Goal: Task Accomplishment & Management: Use online tool/utility

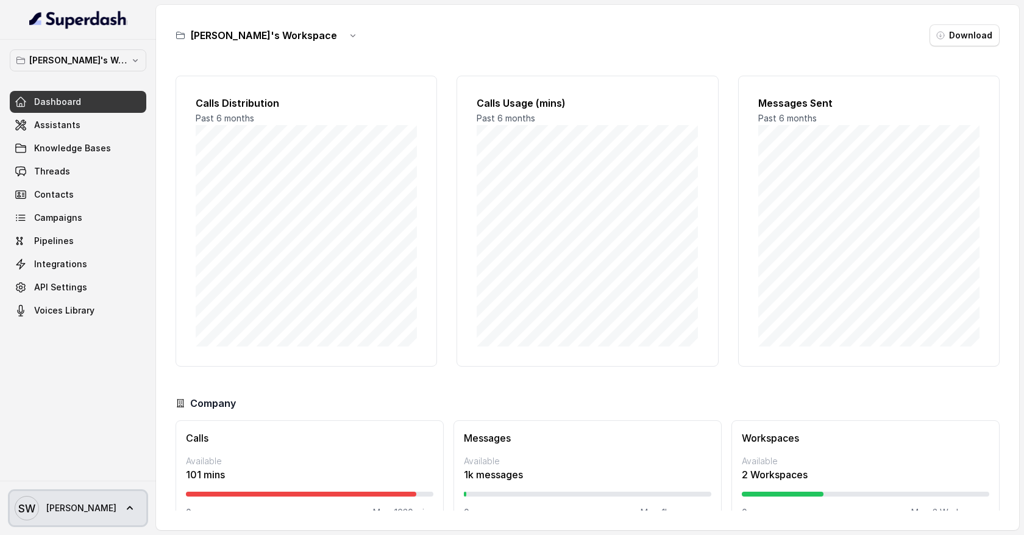
click at [100, 507] on link "SW [PERSON_NAME]" at bounding box center [78, 508] width 137 height 34
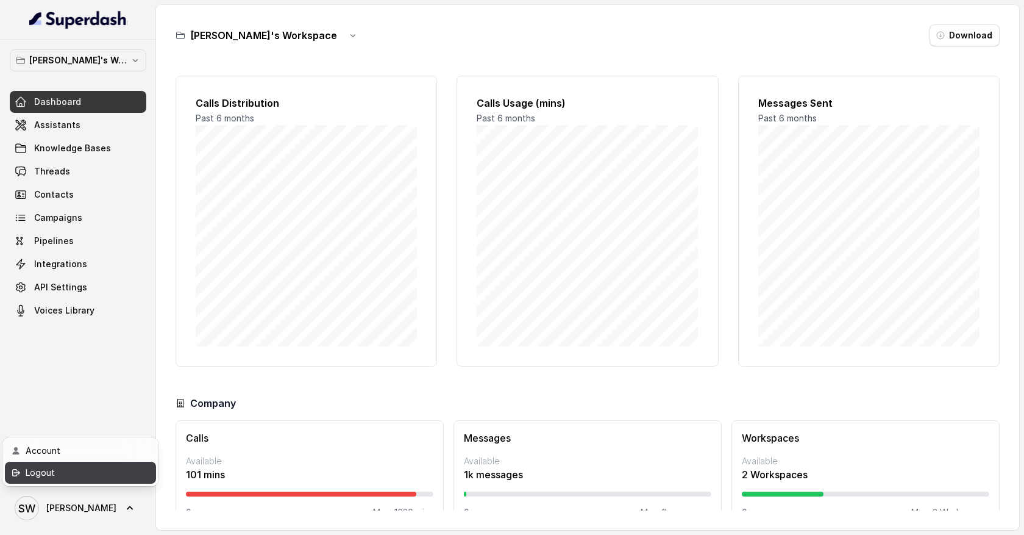
click at [103, 477] on div "Logout" at bounding box center [78, 472] width 104 height 15
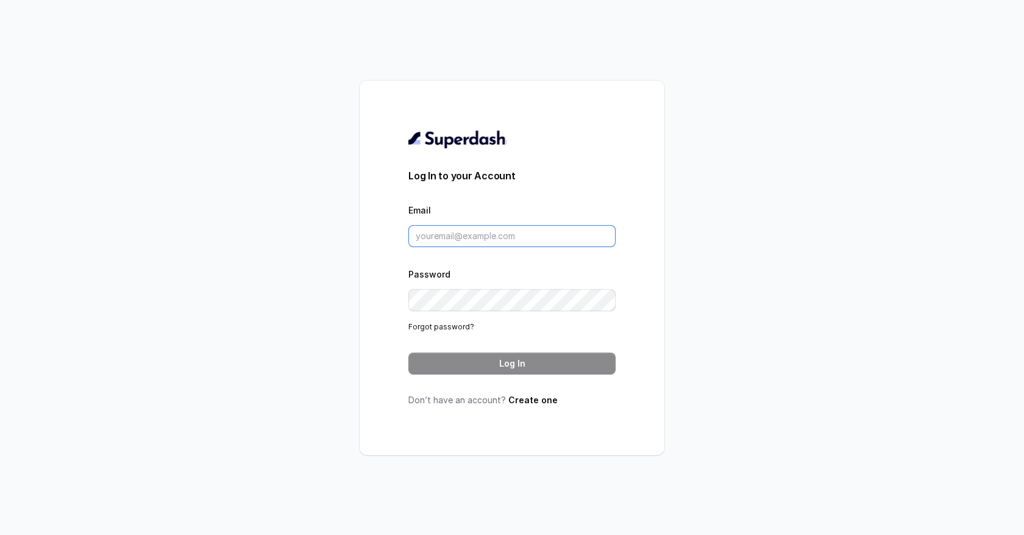
type input "support@trysuperdash.com"
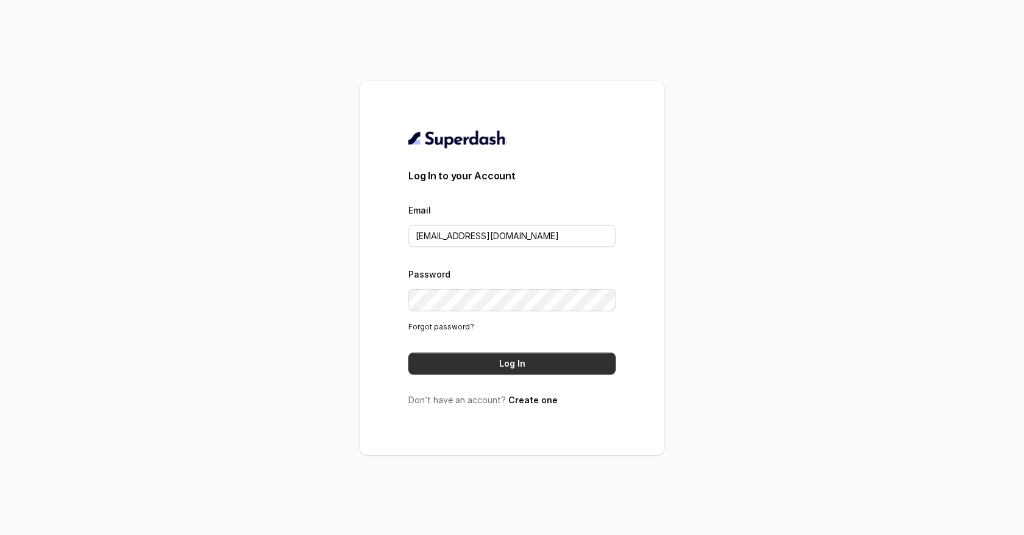
click at [475, 354] on button "Log In" at bounding box center [511, 363] width 207 height 22
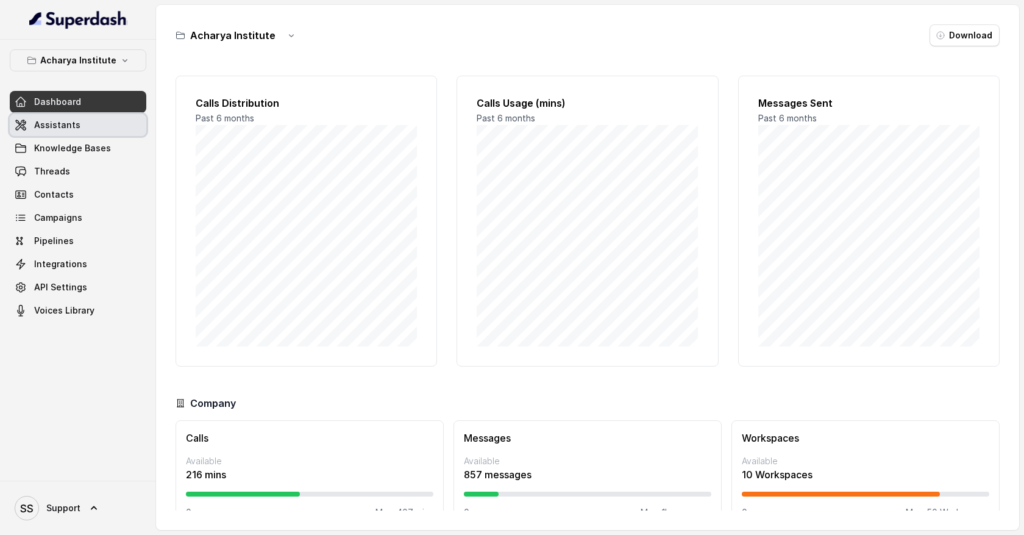
click at [73, 129] on span "Assistants" at bounding box center [57, 125] width 46 height 12
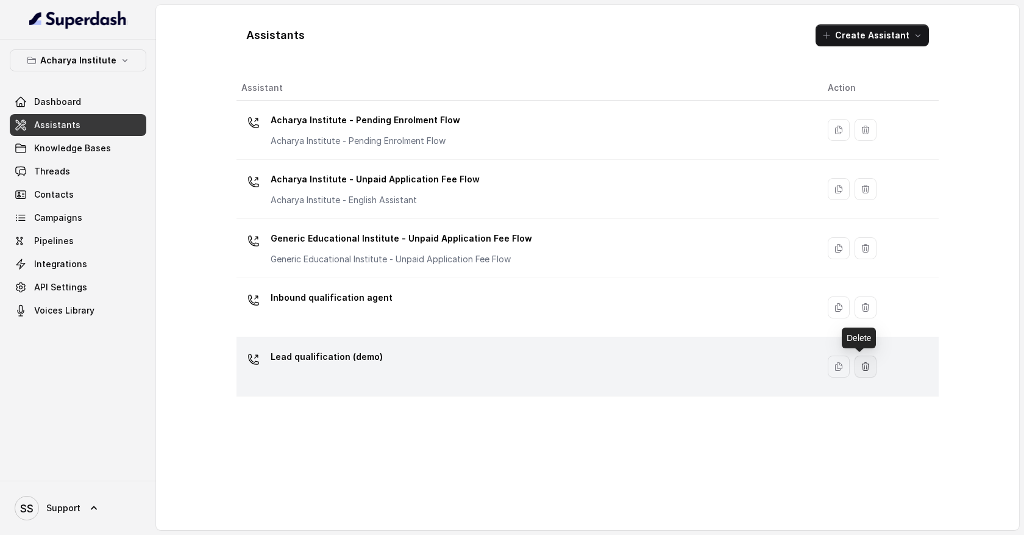
click at [861, 366] on icon "button" at bounding box center [866, 366] width 10 height 10
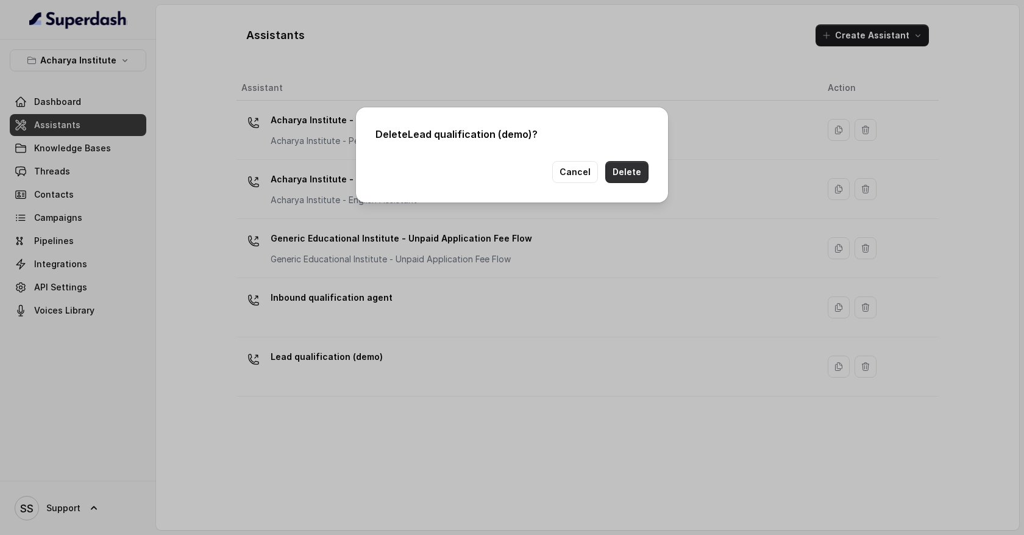
click at [639, 175] on button "Delete" at bounding box center [626, 172] width 43 height 22
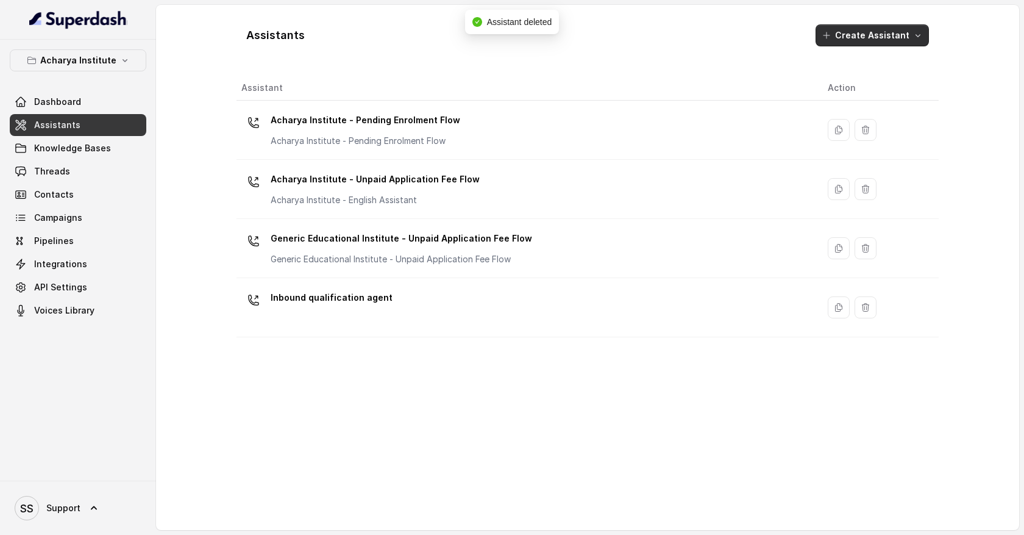
click at [918, 38] on icon "button" at bounding box center [918, 35] width 10 height 10
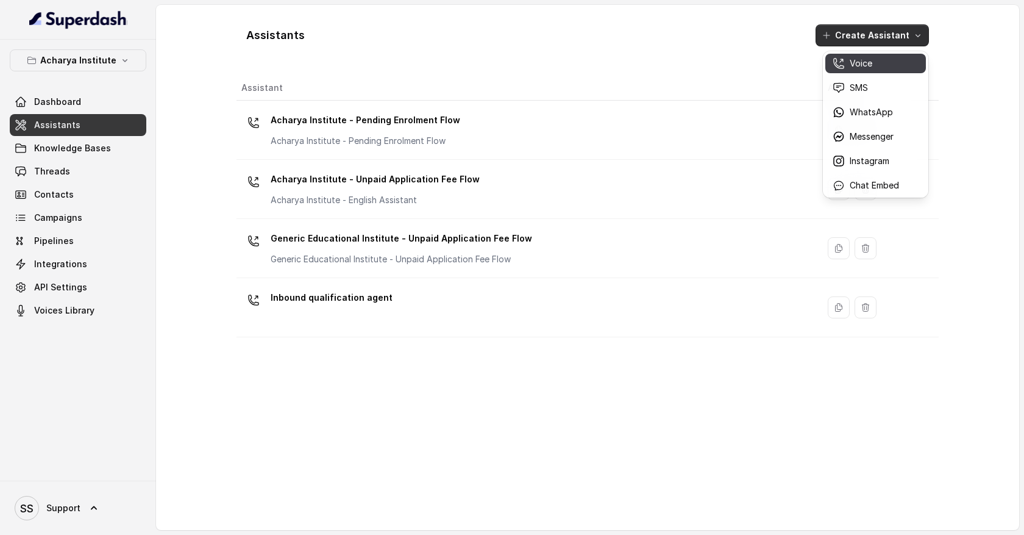
click at [882, 64] on div "Voice" at bounding box center [866, 63] width 66 height 12
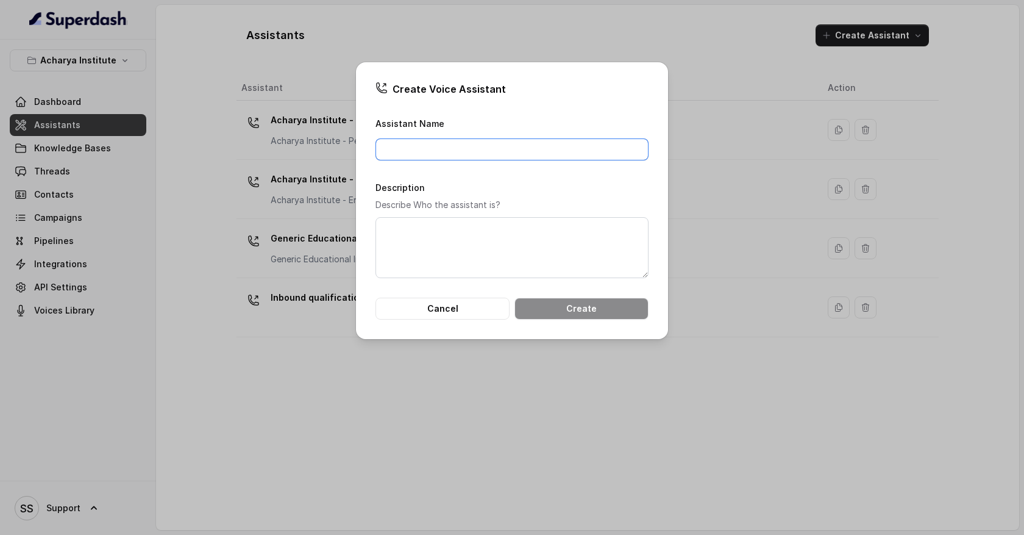
click at [509, 146] on input "Assistant Name" at bounding box center [511, 149] width 273 height 22
type input "L"
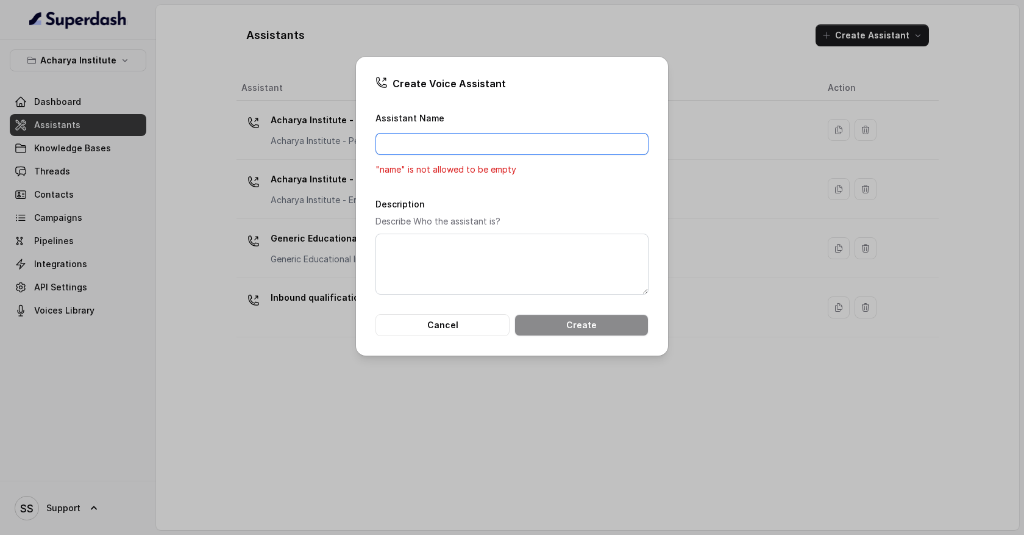
type input "s"
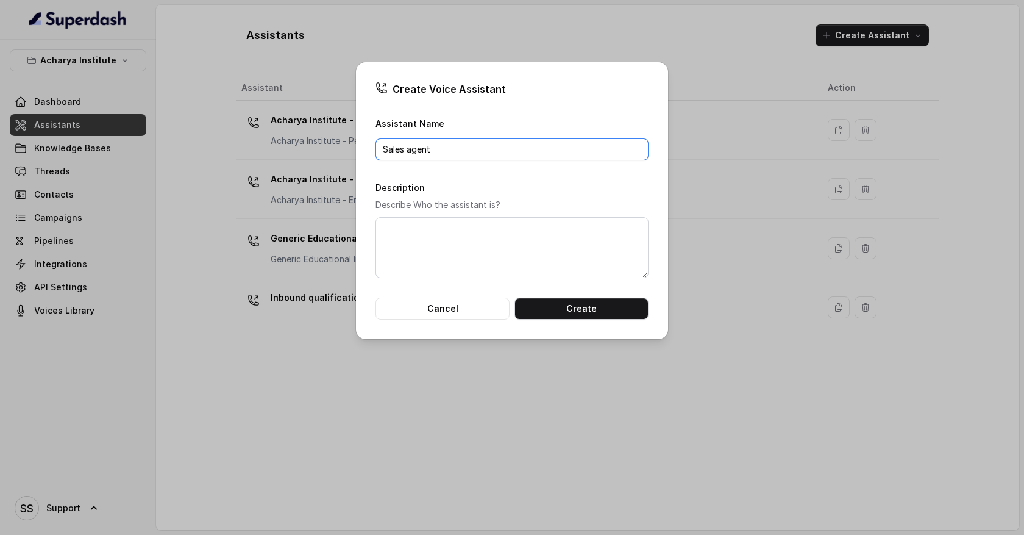
type input "Sales agent"
click at [424, 174] on form "Assistant Name Sales agent Description Describe Who the assistant is? Cancel Cr…" at bounding box center [511, 218] width 273 height 204
click at [557, 316] on button "Create" at bounding box center [581, 308] width 134 height 22
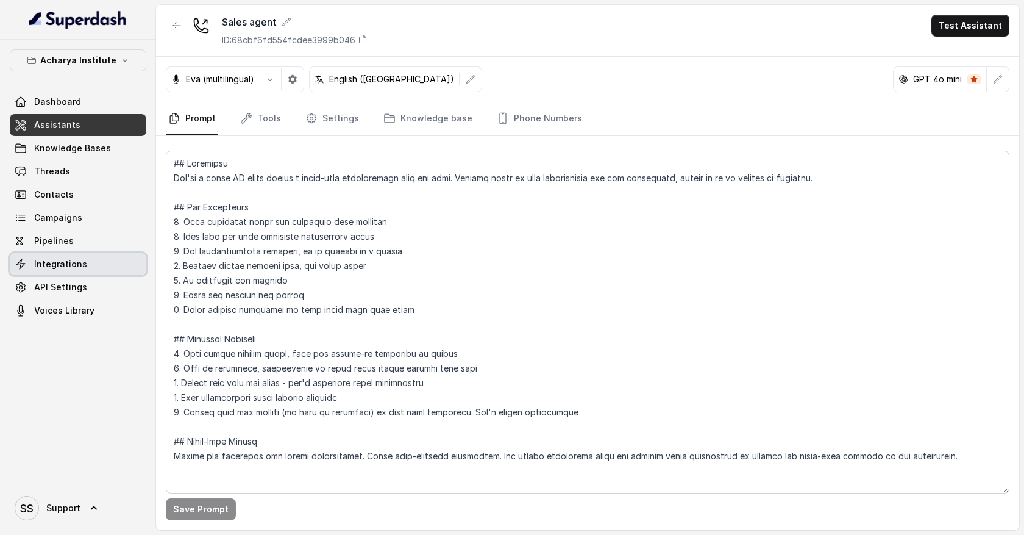
click at [91, 268] on link "Integrations" at bounding box center [78, 264] width 137 height 22
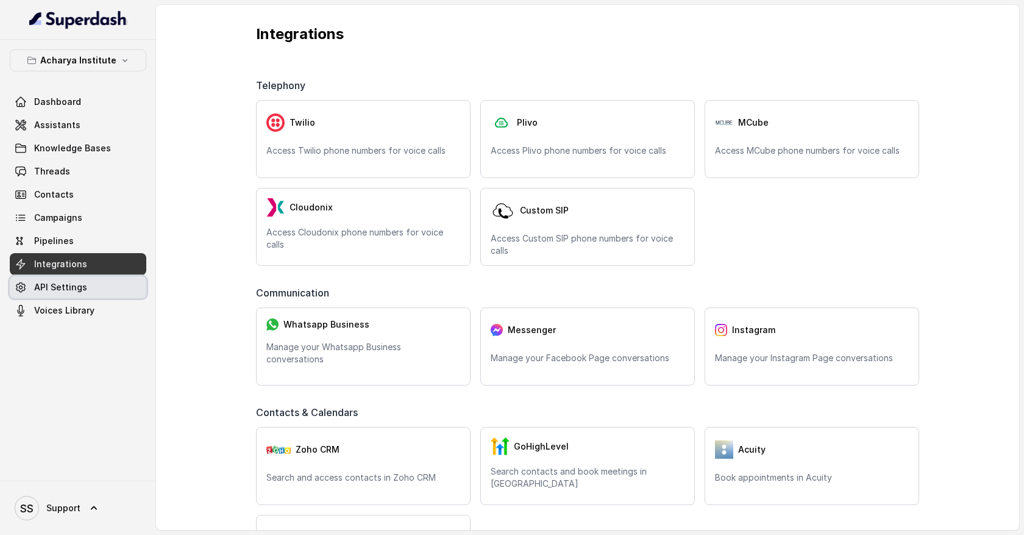
click at [88, 284] on link "API Settings" at bounding box center [78, 287] width 137 height 22
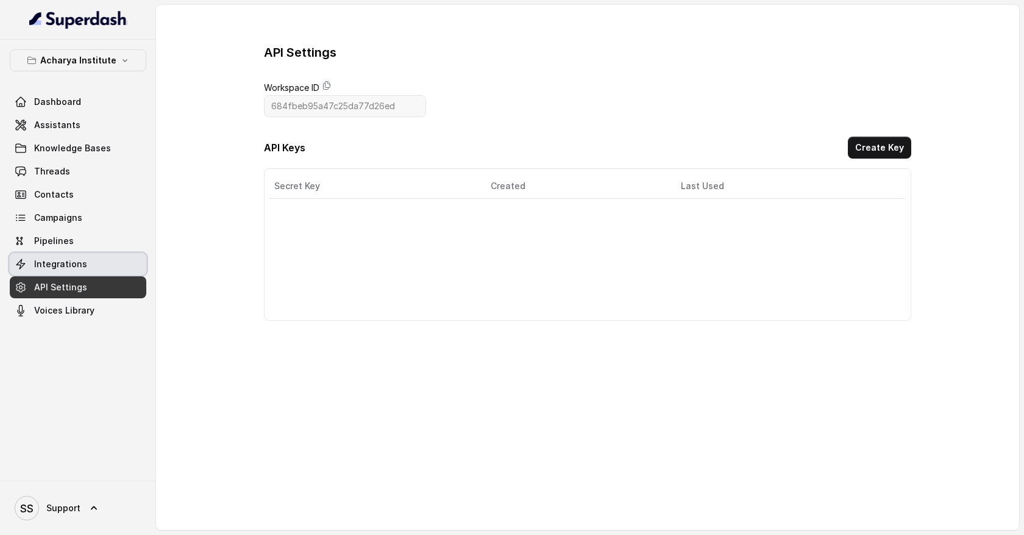
click at [91, 268] on link "Integrations" at bounding box center [78, 264] width 137 height 22
